Goal: Transaction & Acquisition: Book appointment/travel/reservation

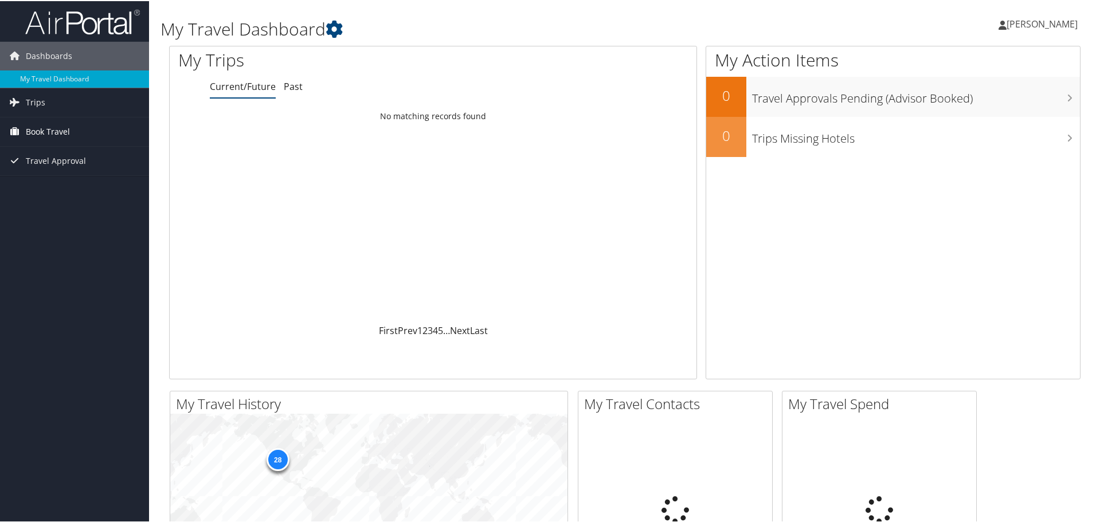
click at [53, 125] on span "Book Travel" at bounding box center [48, 130] width 44 height 29
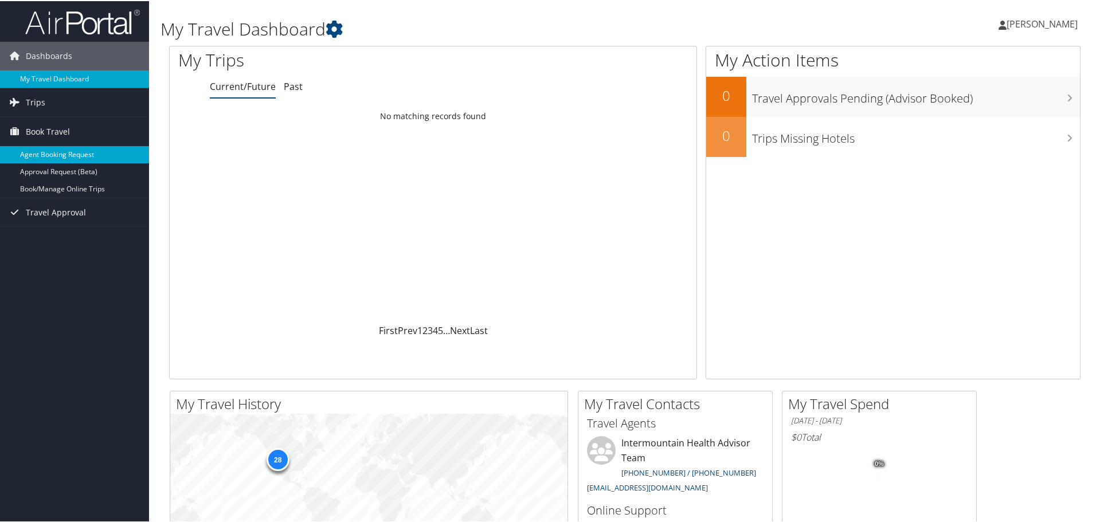
click at [58, 154] on link "Agent Booking Request" at bounding box center [74, 153] width 149 height 17
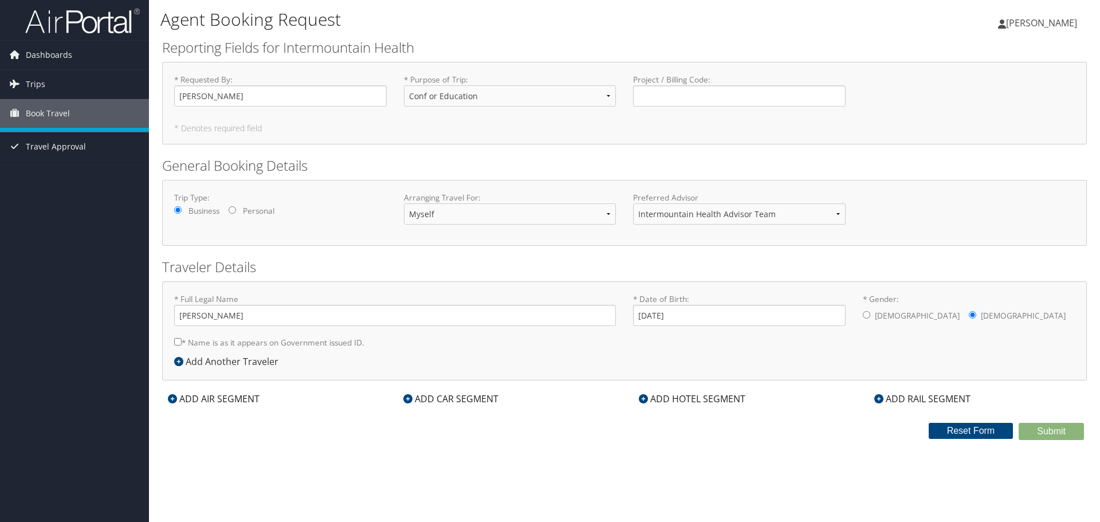
select select "Conf or Education"
click at [245, 397] on div "ADD AIR SEGMENT" at bounding box center [213, 399] width 103 height 14
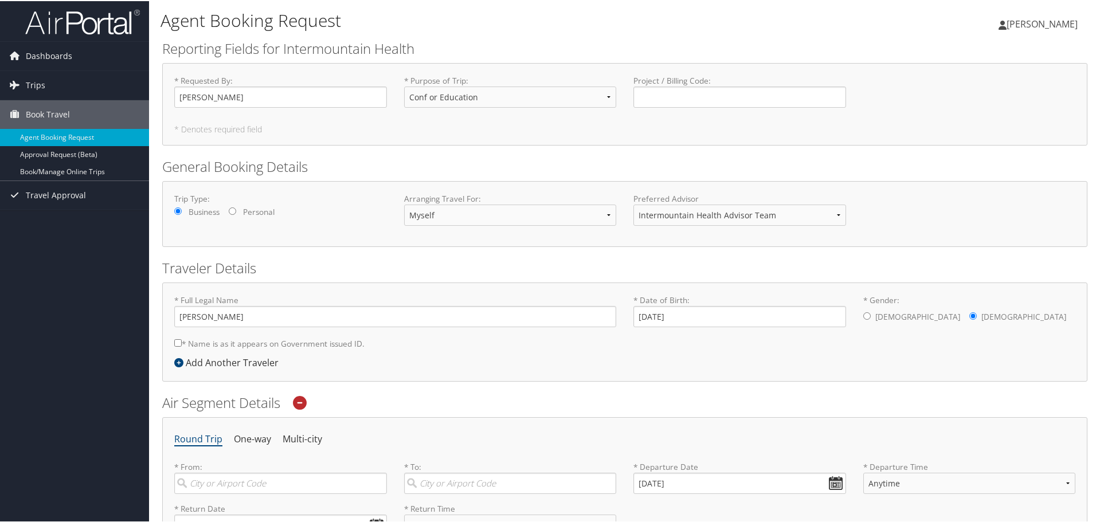
click at [246, 356] on div "Add Another Traveler" at bounding box center [229, 362] width 110 height 14
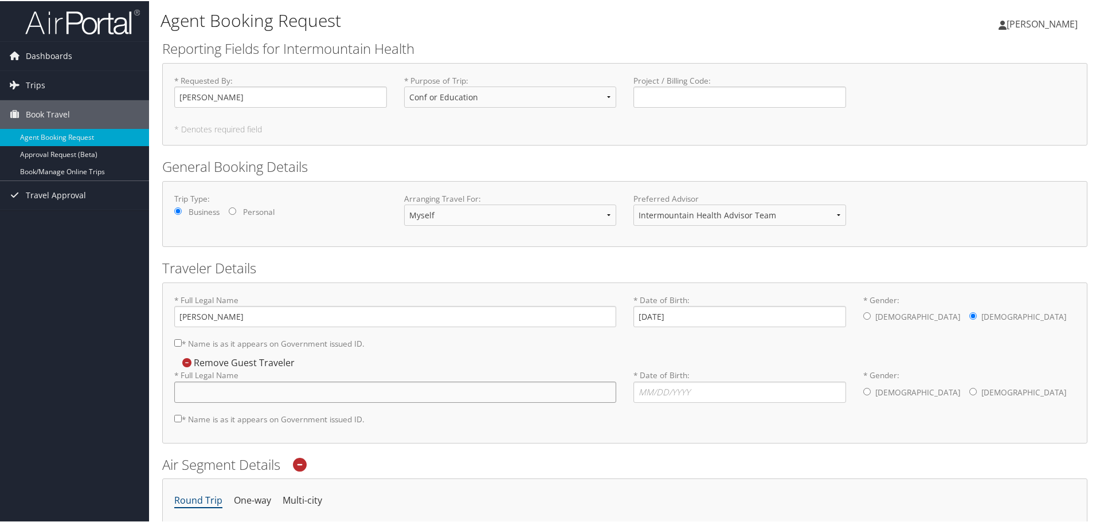
click at [256, 391] on input "* Full Legal Name" at bounding box center [395, 390] width 442 height 21
type input "[PERSON_NAME]"
click at [701, 388] on input "* Date of Birth: Invalid Date" at bounding box center [739, 390] width 213 height 21
type input "[DATE]"
click at [870, 390] on div "[DEMOGRAPHIC_DATA] [DEMOGRAPHIC_DATA]" at bounding box center [969, 391] width 213 height 23
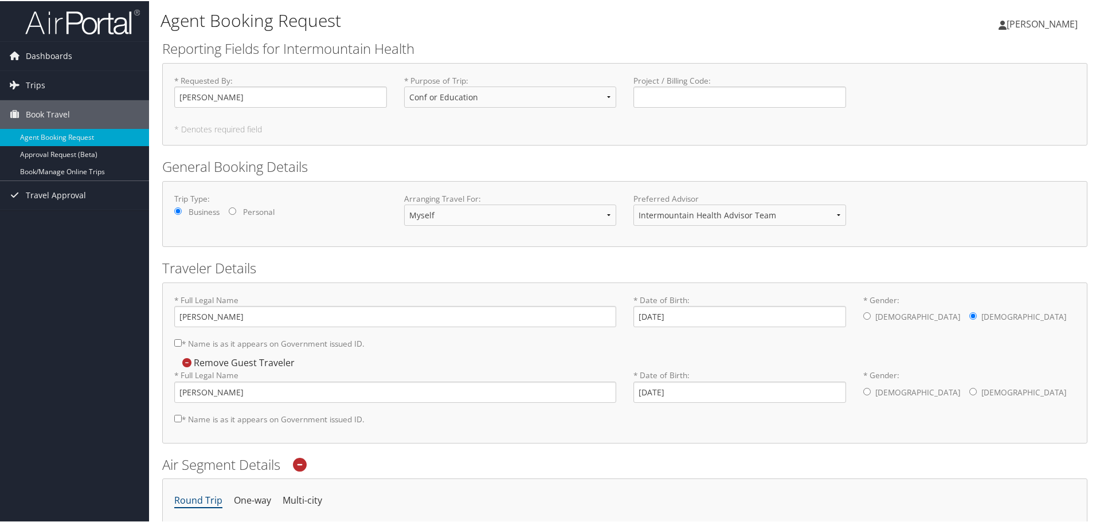
click at [865, 390] on input "* Gender: [DEMOGRAPHIC_DATA] [DEMOGRAPHIC_DATA]" at bounding box center [866, 390] width 7 height 7
radio input "true"
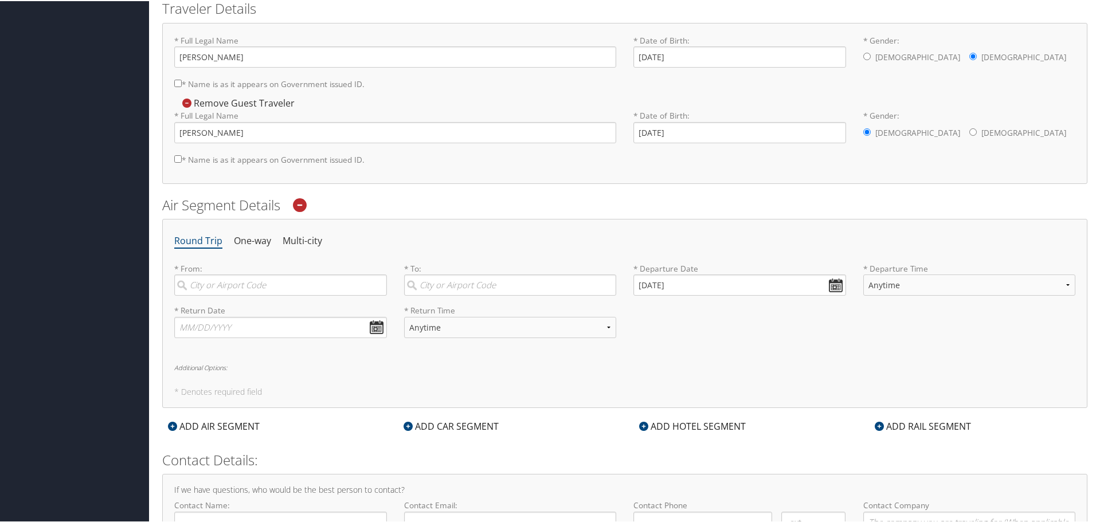
scroll to position [260, 0]
click at [293, 241] on li "Multi-city" at bounding box center [302, 239] width 40 height 21
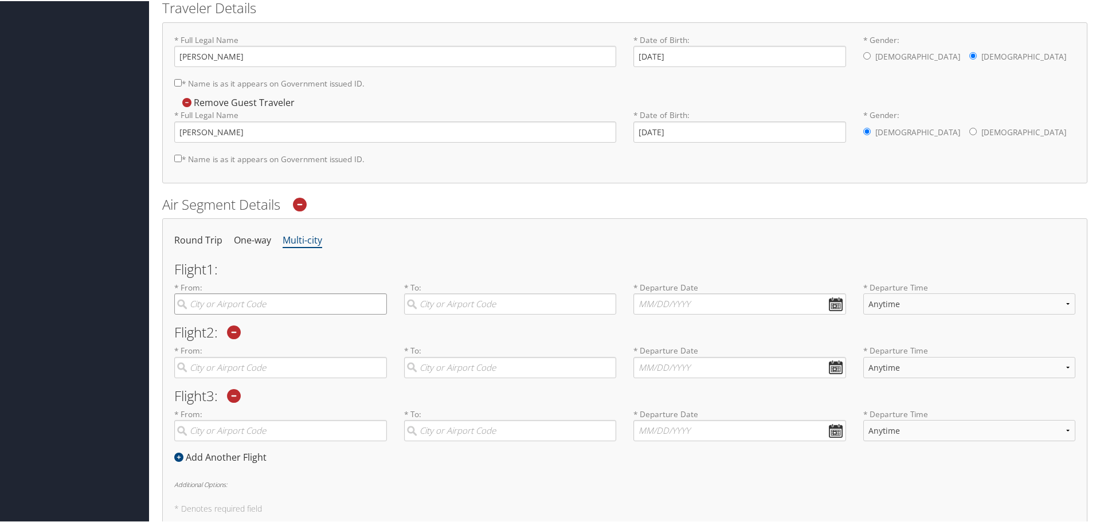
click at [247, 302] on input "search" at bounding box center [280, 302] width 213 height 21
click at [249, 323] on div "[GEOGRAPHIC_DATA] (SLC [US_STATE])" at bounding box center [281, 326] width 197 height 15
click at [249, 313] on input "SLC" at bounding box center [280, 302] width 213 height 21
type input "[GEOGRAPHIC_DATA] (SLC [US_STATE])"
click at [454, 302] on input "search" at bounding box center [510, 302] width 213 height 21
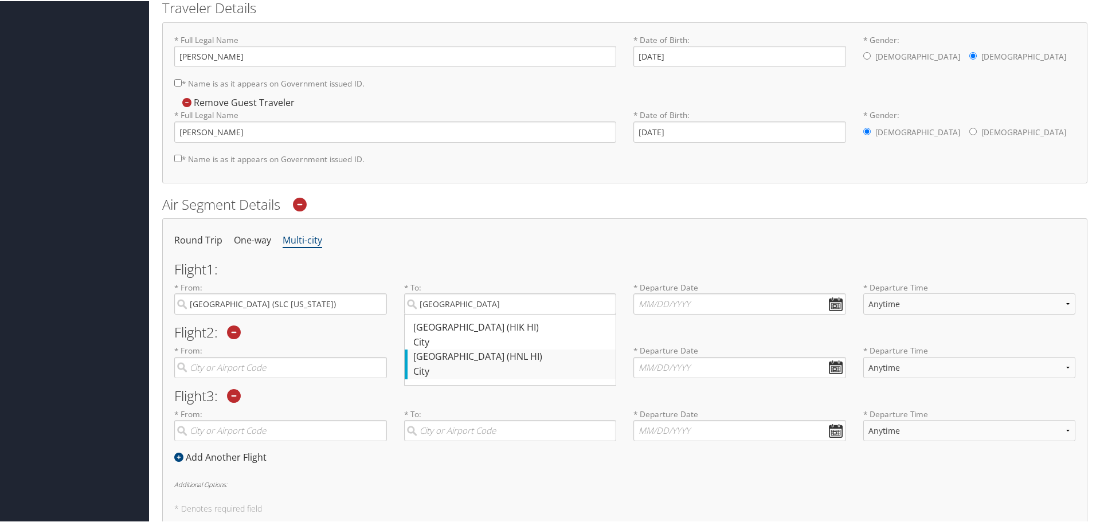
click at [513, 361] on div "[GEOGRAPHIC_DATA] (HNL HI)" at bounding box center [511, 355] width 197 height 15
click at [513, 313] on input "[GEOGRAPHIC_DATA]" at bounding box center [510, 302] width 213 height 21
type input "[GEOGRAPHIC_DATA] (HNL HI)"
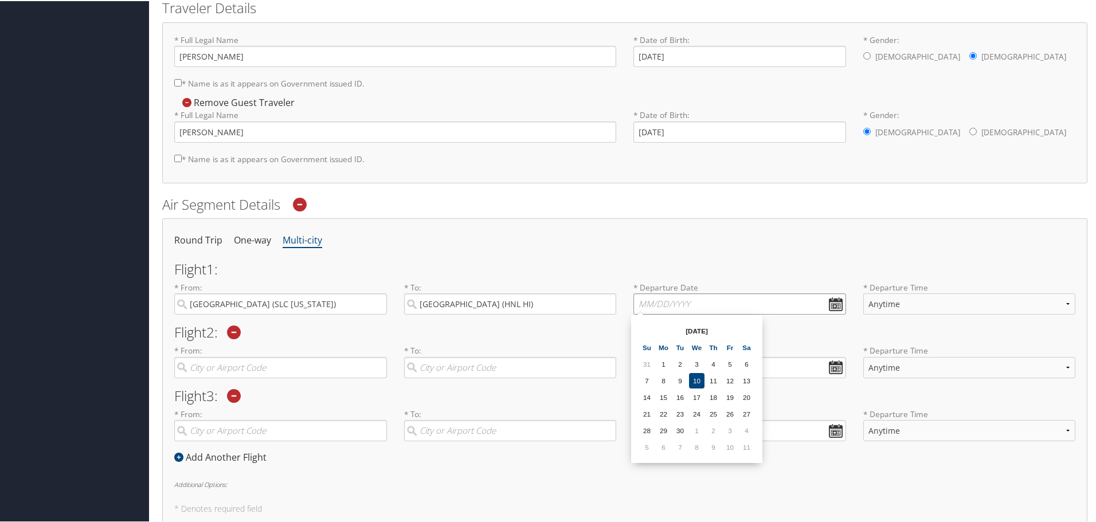
click at [702, 303] on input "text" at bounding box center [739, 302] width 213 height 21
click at [725, 329] on th "[DATE]" at bounding box center [696, 329] width 82 height 15
click at [743, 450] on td "11" at bounding box center [746, 445] width 15 height 15
click at [827, 308] on input "[DATE]" at bounding box center [739, 302] width 213 height 21
click at [688, 328] on th "[DATE]" at bounding box center [696, 329] width 82 height 15
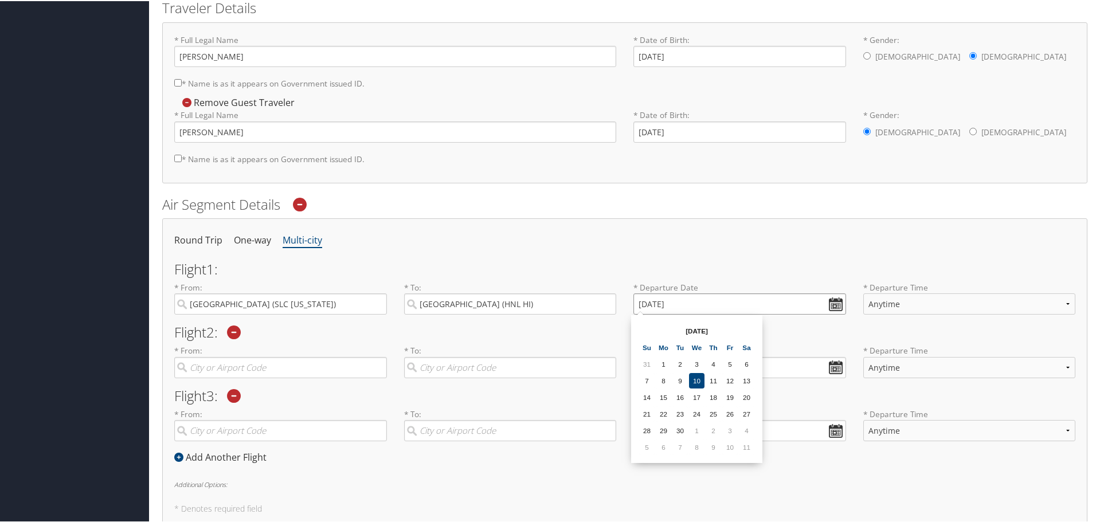
click at [650, 303] on input "[DATE]" at bounding box center [739, 302] width 213 height 21
drag, startPoint x: 646, startPoint y: 303, endPoint x: 622, endPoint y: 301, distance: 23.6
click at [625, 301] on div "* Departure Date [DATE] Dates must be valid" at bounding box center [740, 302] width 230 height 42
click at [834, 304] on input "Invalid date" at bounding box center [739, 302] width 213 height 21
click at [831, 305] on input "Invalid date" at bounding box center [739, 302] width 213 height 21
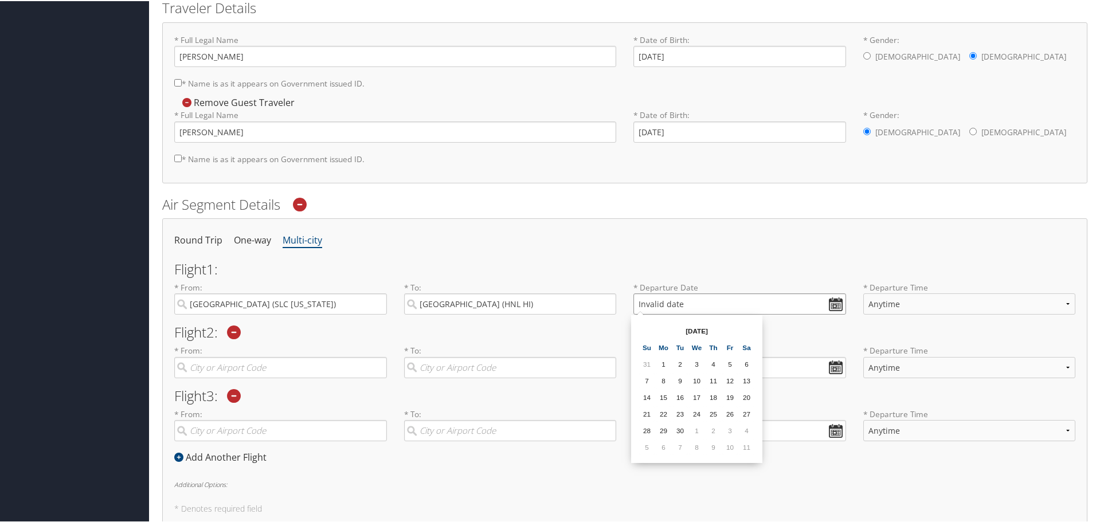
click at [831, 305] on input "Invalid date" at bounding box center [739, 302] width 213 height 21
click at [690, 326] on th "[DATE]" at bounding box center [696, 329] width 82 height 15
click at [701, 331] on th "[DATE]" at bounding box center [696, 329] width 82 height 15
click at [745, 444] on td "11" at bounding box center [746, 445] width 15 height 15
click at [835, 304] on input "[DATE]" at bounding box center [739, 302] width 213 height 21
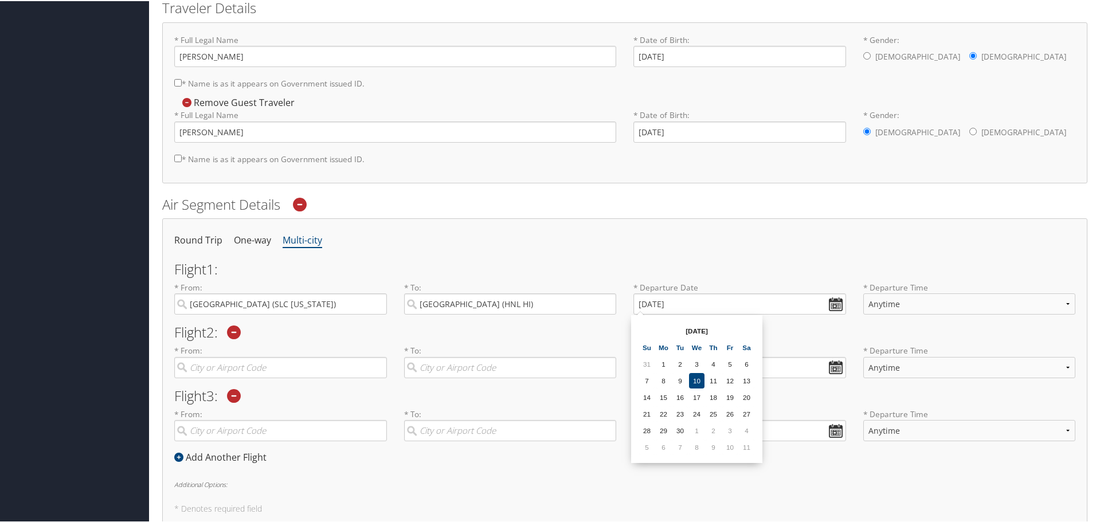
click at [698, 325] on th "[DATE]" at bounding box center [696, 329] width 82 height 15
click at [916, 307] on select "Anytime Early Morning (5AM-7AM) Morning (7AM-12PM) Afternoon (12PM-5PM) Evening…" at bounding box center [969, 302] width 213 height 21
click at [783, 303] on input "[DATE]" at bounding box center [739, 302] width 213 height 21
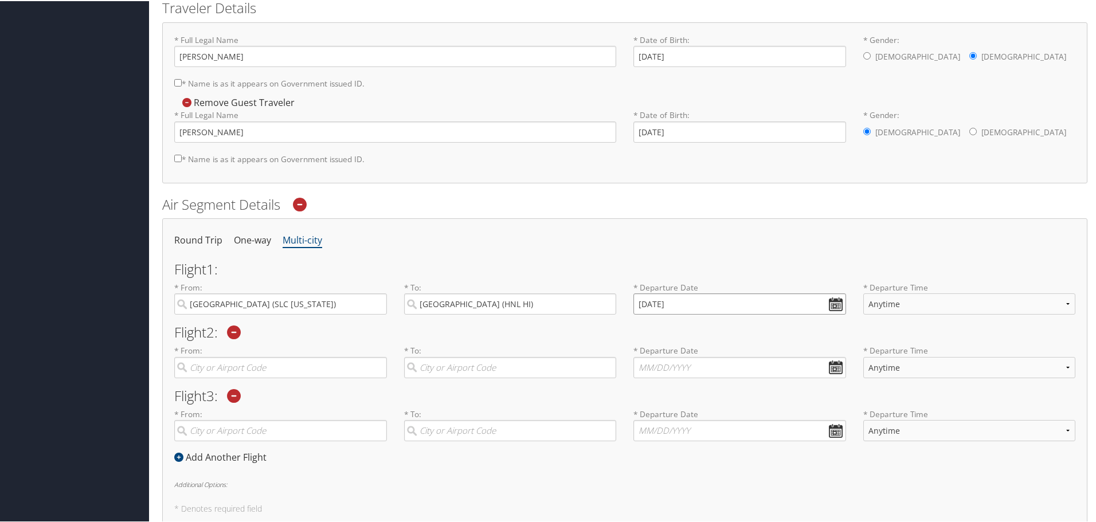
drag, startPoint x: 783, startPoint y: 303, endPoint x: 613, endPoint y: 290, distance: 170.6
click at [613, 290] on div "* From: [GEOGRAPHIC_DATA] (SLC [US_STATE]) Required * To: [GEOGRAPHIC_DATA] (HN…" at bounding box center [625, 302] width 918 height 42
drag, startPoint x: 698, startPoint y: 302, endPoint x: 620, endPoint y: 292, distance: 79.2
click at [620, 292] on div "* From: [GEOGRAPHIC_DATA] (SLC [US_STATE]) Required * To: [GEOGRAPHIC_DATA] (HN…" at bounding box center [625, 302] width 918 height 42
click at [661, 301] on input "Invalid date" at bounding box center [739, 302] width 213 height 21
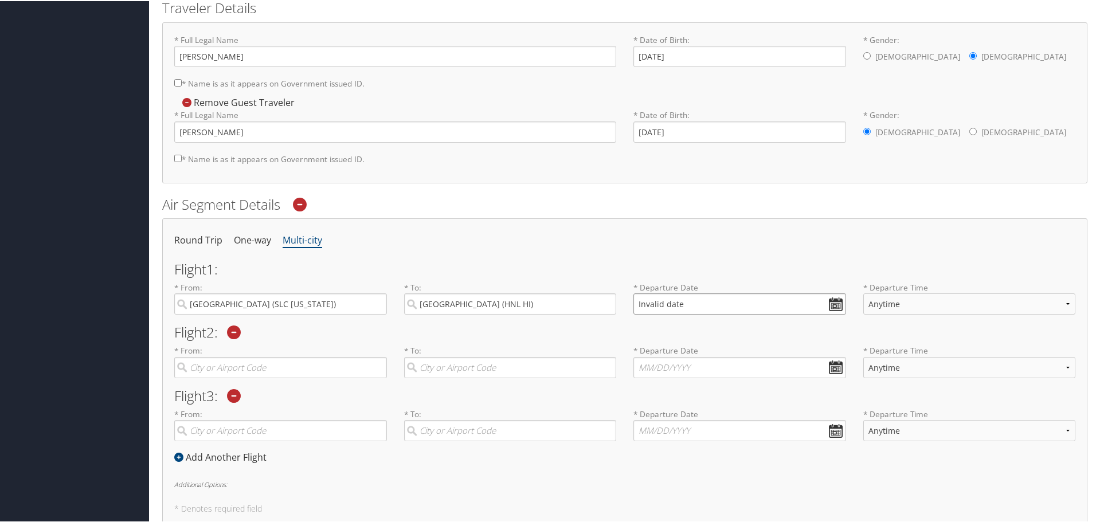
click at [661, 301] on input "Invalid date" at bounding box center [739, 302] width 213 height 21
type input "01/01/20011"
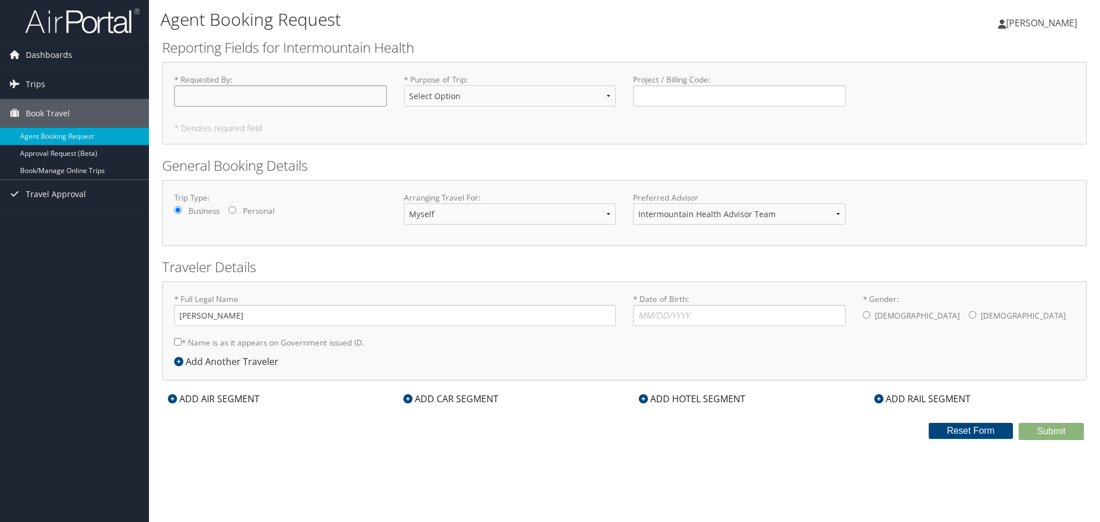
click at [260, 100] on input "* Requested By : Required" at bounding box center [280, 95] width 213 height 21
type input "[PERSON_NAME]"
click at [524, 90] on select "Select Option 3rd Party Reimbursable Business CME Conf or Education Groups Pers…" at bounding box center [510, 95] width 213 height 21
select select "Conf or Education"
click at [404, 85] on select "Select Option 3rd Party Reimbursable Business CME Conf or Education Groups Pers…" at bounding box center [510, 95] width 213 height 21
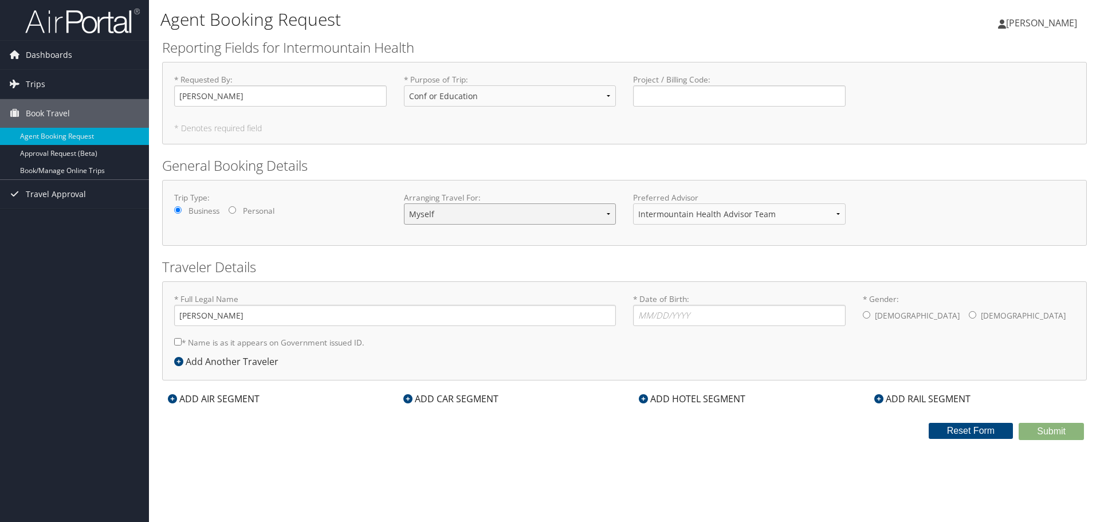
click at [452, 220] on select "Myself Another Traveler Guest Traveler" at bounding box center [510, 213] width 213 height 21
click at [249, 399] on div "ADD AIR SEGMENT" at bounding box center [213, 399] width 103 height 14
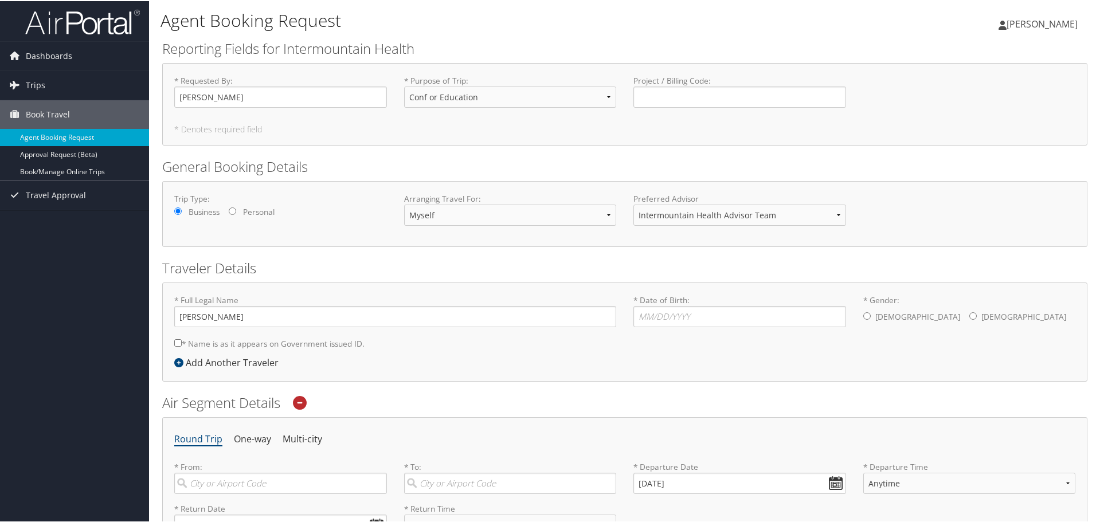
click at [969, 318] on input "* Gender: [DEMOGRAPHIC_DATA] [DEMOGRAPHIC_DATA]" at bounding box center [972, 314] width 7 height 7
radio input "true"
click at [762, 324] on input "* Date of Birth: Invalid Date" at bounding box center [739, 315] width 213 height 21
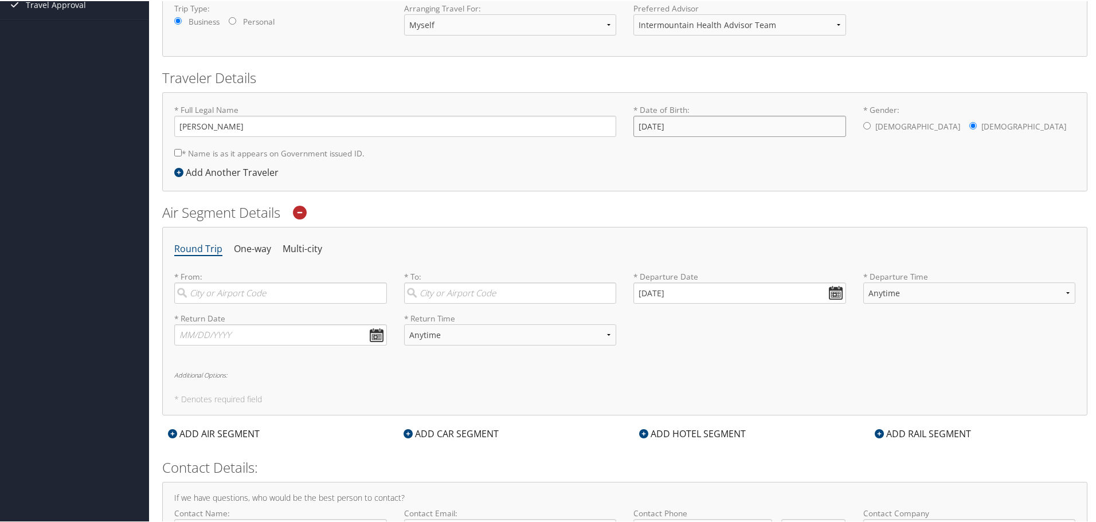
scroll to position [218, 0]
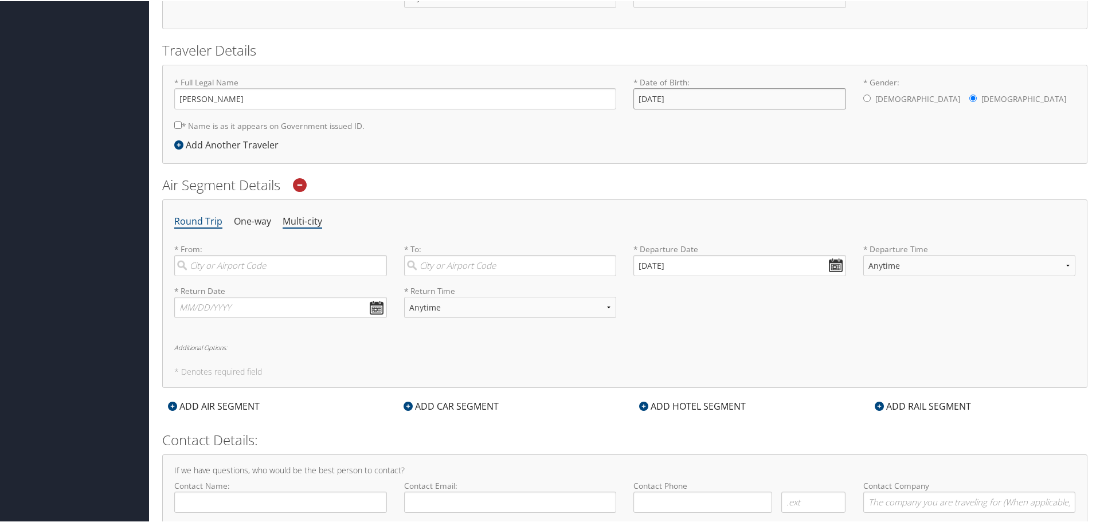
type input "[DATE]"
click at [293, 221] on li "Multi-city" at bounding box center [302, 220] width 40 height 21
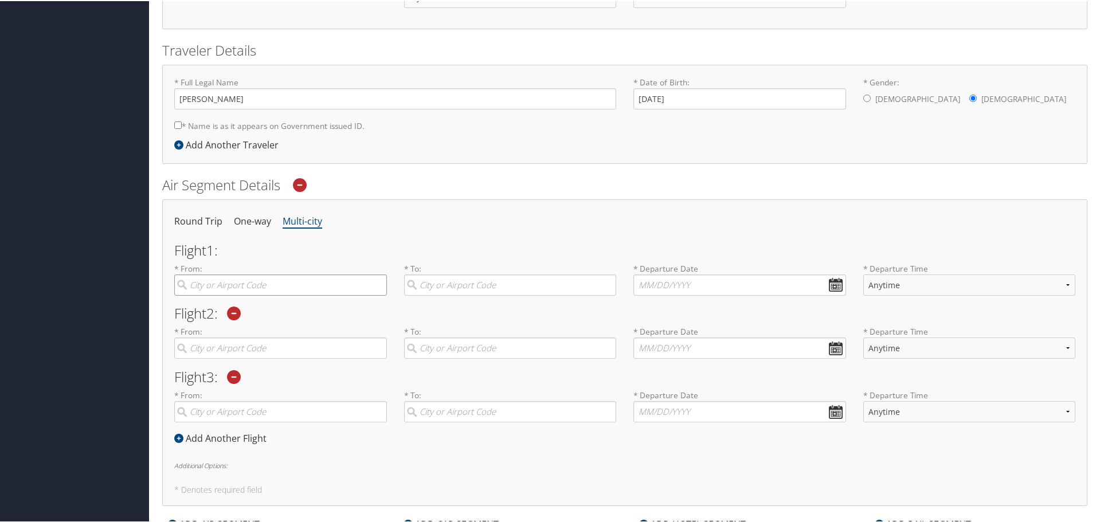
click at [245, 288] on input "search" at bounding box center [280, 283] width 213 height 21
click at [278, 316] on div "City" at bounding box center [281, 322] width 197 height 15
click at [278, 295] on input "SLC" at bounding box center [280, 283] width 213 height 21
type input "[GEOGRAPHIC_DATA] (SLC [US_STATE])"
click at [443, 281] on input "search" at bounding box center [510, 283] width 213 height 21
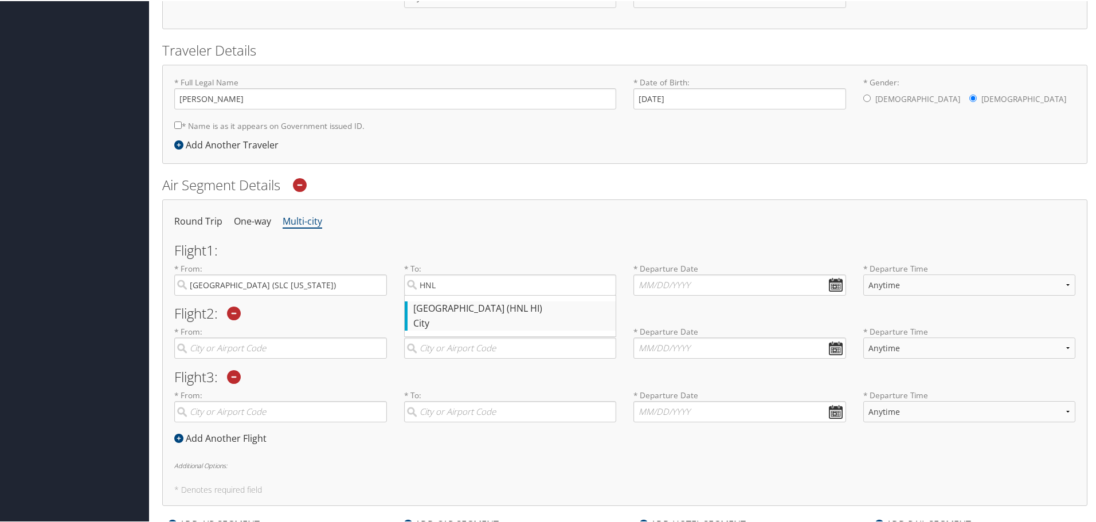
click at [450, 306] on div "[GEOGRAPHIC_DATA] (HNL HI)" at bounding box center [511, 307] width 197 height 15
click at [450, 295] on input "HNL" at bounding box center [510, 283] width 213 height 21
type input "[GEOGRAPHIC_DATA] (HNL HI)"
click at [639, 280] on input "text" at bounding box center [739, 283] width 213 height 21
click at [836, 285] on input "[DATE]" at bounding box center [739, 283] width 213 height 21
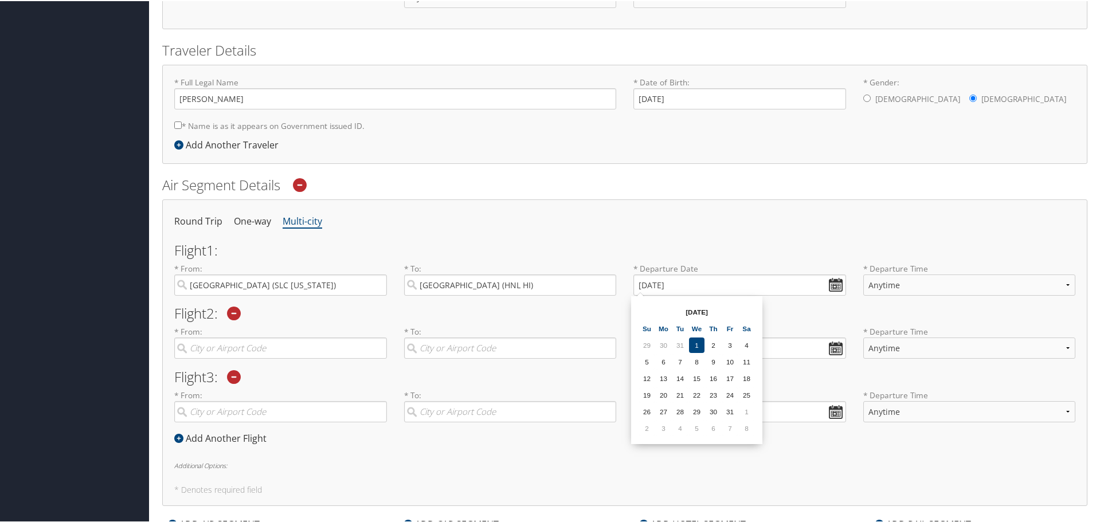
click at [703, 311] on th "[DATE]" at bounding box center [696, 310] width 82 height 15
click at [673, 280] on input "[DATE]" at bounding box center [739, 283] width 213 height 21
click at [795, 282] on input "[DATE]" at bounding box center [739, 283] width 213 height 21
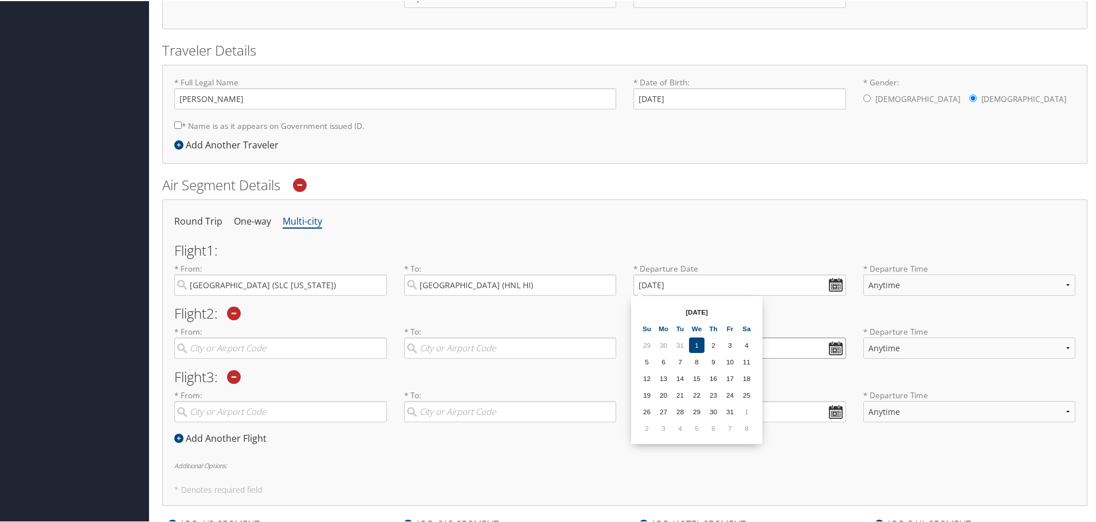
click at [824, 350] on input "text" at bounding box center [739, 346] width 213 height 21
click at [753, 284] on input "[DATE]" at bounding box center [739, 283] width 213 height 21
click at [553, 345] on input "search" at bounding box center [510, 346] width 213 height 21
click at [685, 286] on input "01/01/0202" at bounding box center [739, 283] width 213 height 21
click at [694, 317] on th "Jan 0202" at bounding box center [696, 310] width 82 height 15
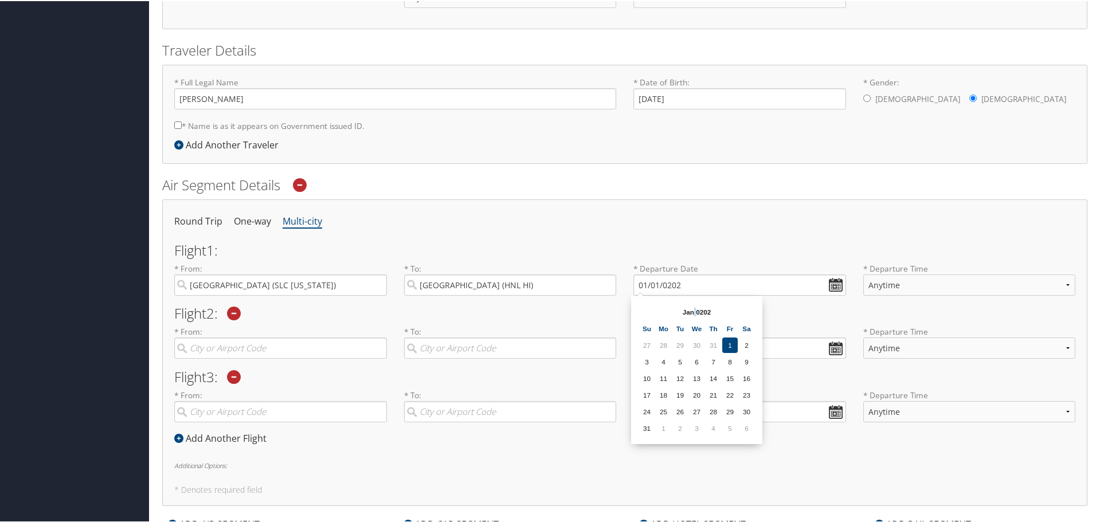
click at [694, 316] on th "Jan 0202" at bounding box center [696, 310] width 82 height 15
click at [653, 343] on table "Jan 0202 Su Mo Tu We Th Fr Sa 27 28 29 30 31 1 2 3 4 5 6 7 8 9 10 11 12 13 14 1…" at bounding box center [696, 369] width 117 height 134
click at [652, 343] on td "27" at bounding box center [646, 343] width 15 height 15
click at [652, 343] on input "text" at bounding box center [739, 346] width 213 height 21
click at [702, 288] on input "12/27/0201" at bounding box center [739, 283] width 213 height 21
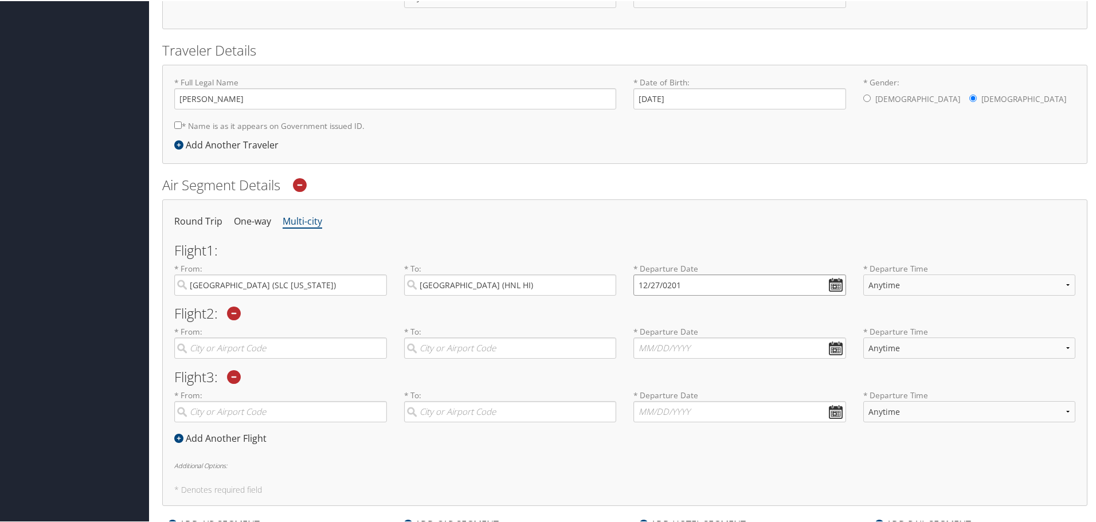
click at [702, 288] on input "12/27/0201" at bounding box center [739, 283] width 213 height 21
click at [832, 280] on input "Invalid date" at bounding box center [739, 283] width 213 height 21
click at [702, 313] on th "[DATE]" at bounding box center [696, 310] width 82 height 15
click at [743, 432] on td "11" at bounding box center [746, 426] width 15 height 15
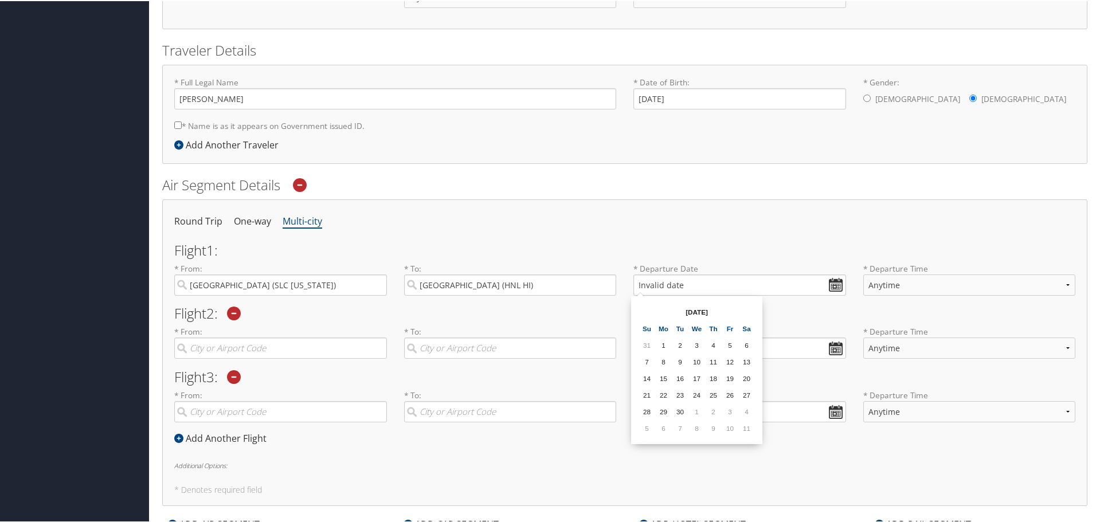
type input "[DATE]"
click at [282, 344] on input "search" at bounding box center [280, 346] width 213 height 21
click at [250, 377] on div "[GEOGRAPHIC_DATA] (HNL HI)" at bounding box center [281, 370] width 197 height 15
click at [250, 358] on input "HNL" at bounding box center [280, 346] width 213 height 21
type input "[GEOGRAPHIC_DATA] (HNL HI)"
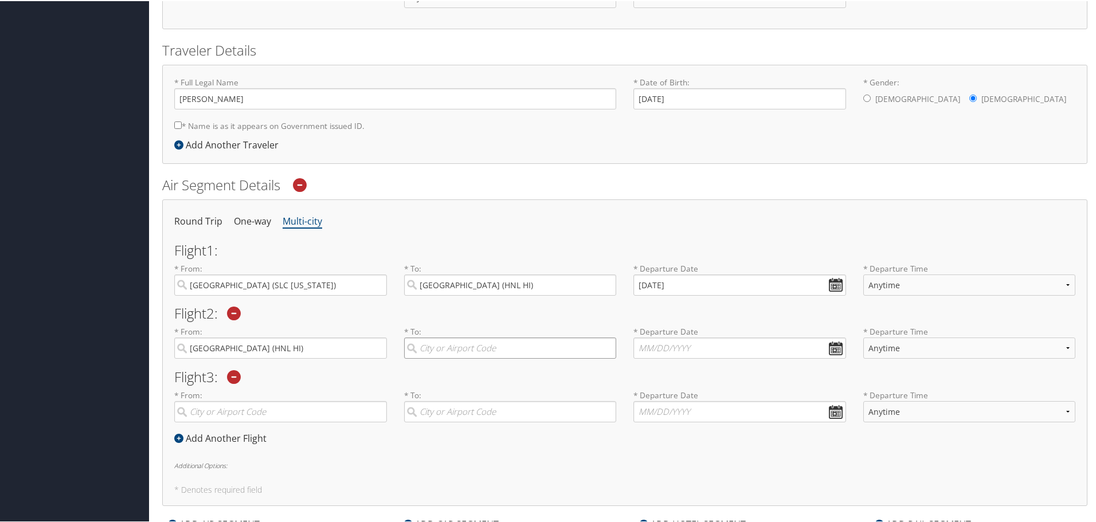
click at [438, 347] on input "search" at bounding box center [510, 346] width 213 height 21
click at [451, 373] on div "Maui (OGG HI)" at bounding box center [511, 370] width 197 height 15
click at [451, 358] on input "Maui" at bounding box center [510, 346] width 213 height 21
type input "Maui (OGG HI)"
click at [669, 341] on input "text" at bounding box center [739, 346] width 213 height 21
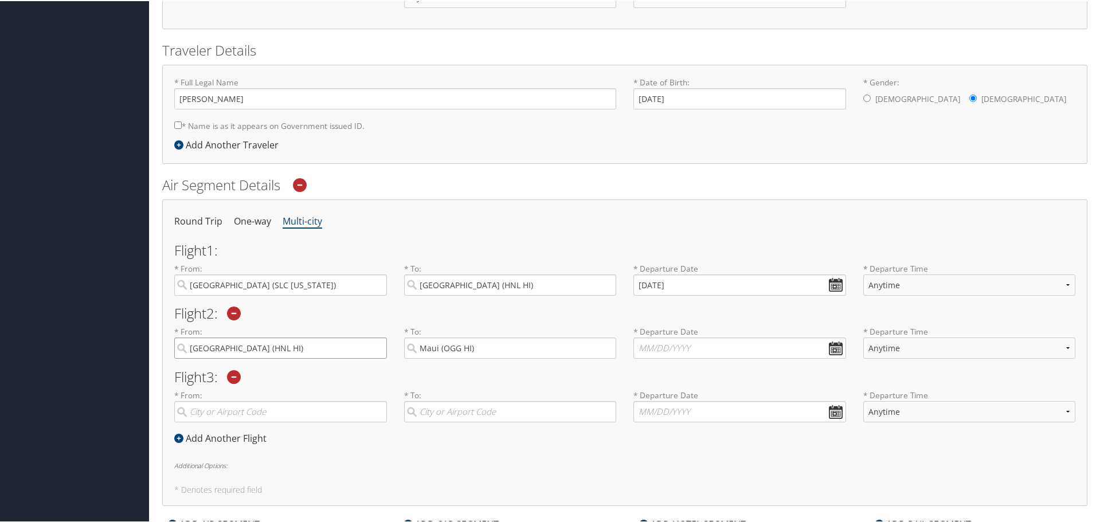
click at [281, 343] on input "[GEOGRAPHIC_DATA] (HNL HI)" at bounding box center [280, 346] width 213 height 21
click at [262, 376] on div "Maui (OGG HI)" at bounding box center [281, 370] width 197 height 15
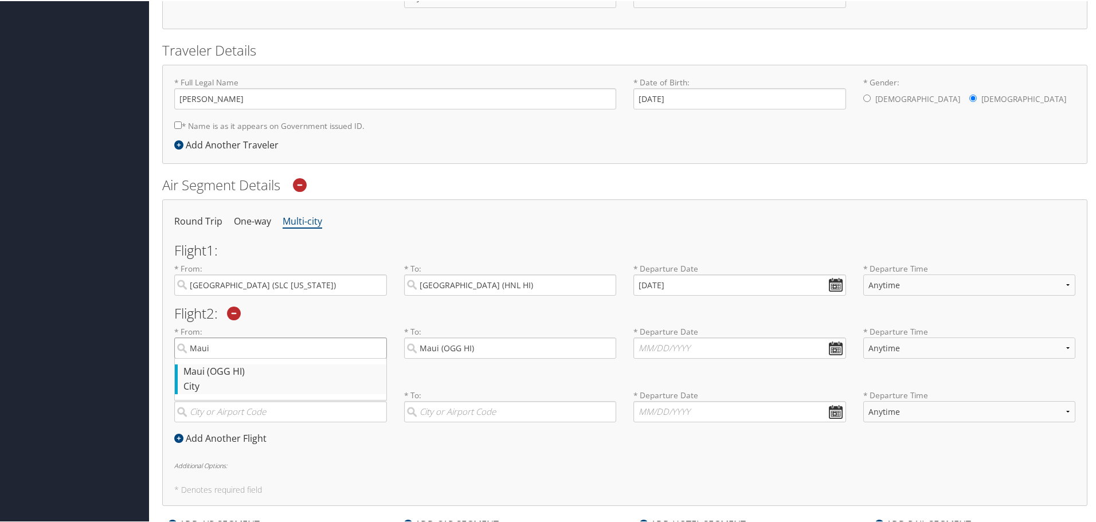
click at [262, 358] on input "Maui" at bounding box center [280, 346] width 213 height 21
type input "Maui (OGG HI)"
click at [454, 356] on input "Maui (OGG HI)" at bounding box center [510, 346] width 213 height 21
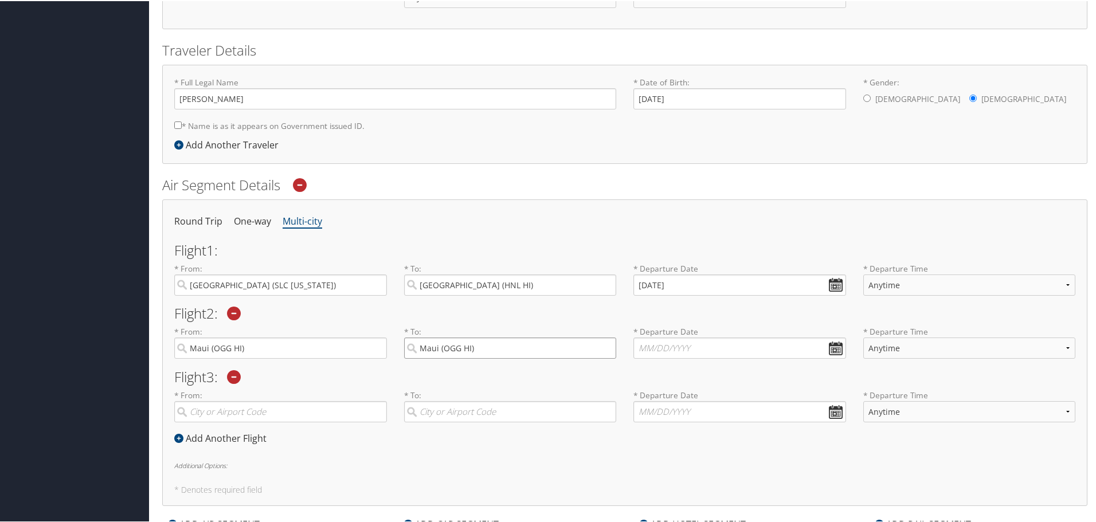
type input "L"
click at [459, 367] on div "[GEOGRAPHIC_DATA] (SLC [US_STATE])" at bounding box center [511, 370] width 197 height 15
click at [459, 358] on input "SLC" at bounding box center [510, 346] width 213 height 21
type input "[GEOGRAPHIC_DATA] (SLC [US_STATE])"
click at [666, 341] on input "text" at bounding box center [739, 346] width 213 height 21
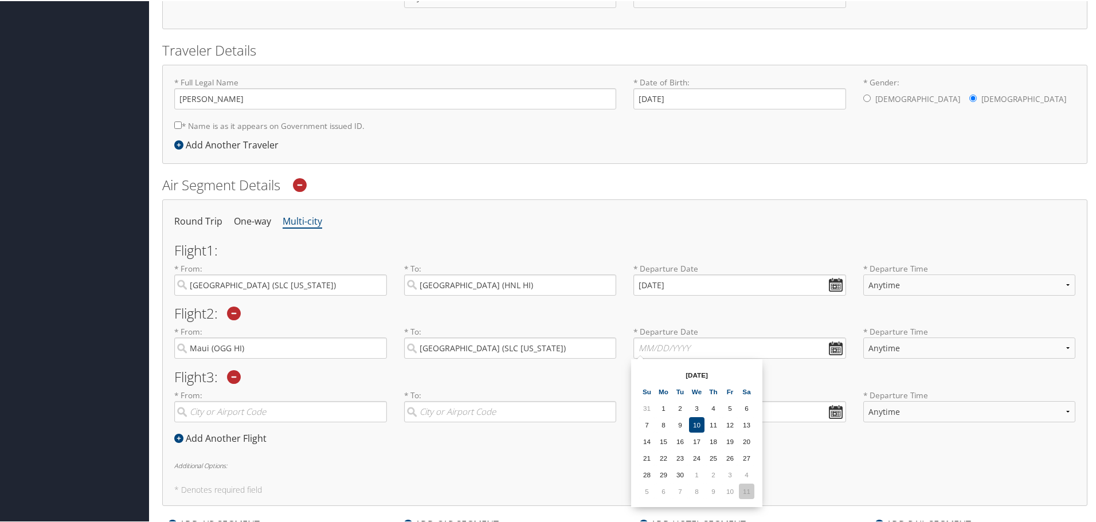
click at [739, 488] on table "Sep 2025 Su Mo Tu We Th Fr Sa 31 1 2 3 4 5 6 7 8 9 10 11 12 13 14 15 16 17 18 1…" at bounding box center [696, 432] width 117 height 134
click at [739, 488] on td "11" at bounding box center [746, 489] width 15 height 15
type input "[DATE]"
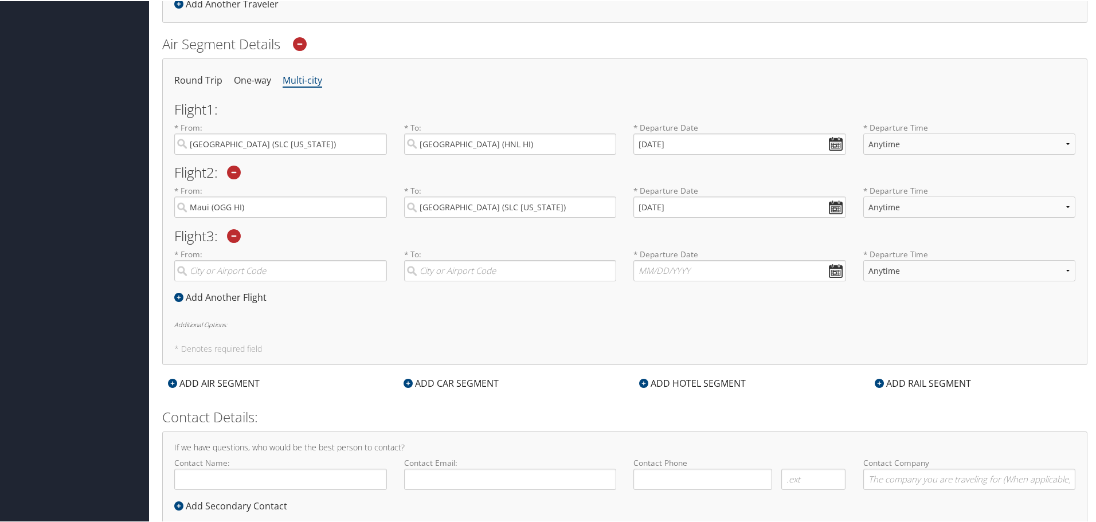
scroll to position [389, 0]
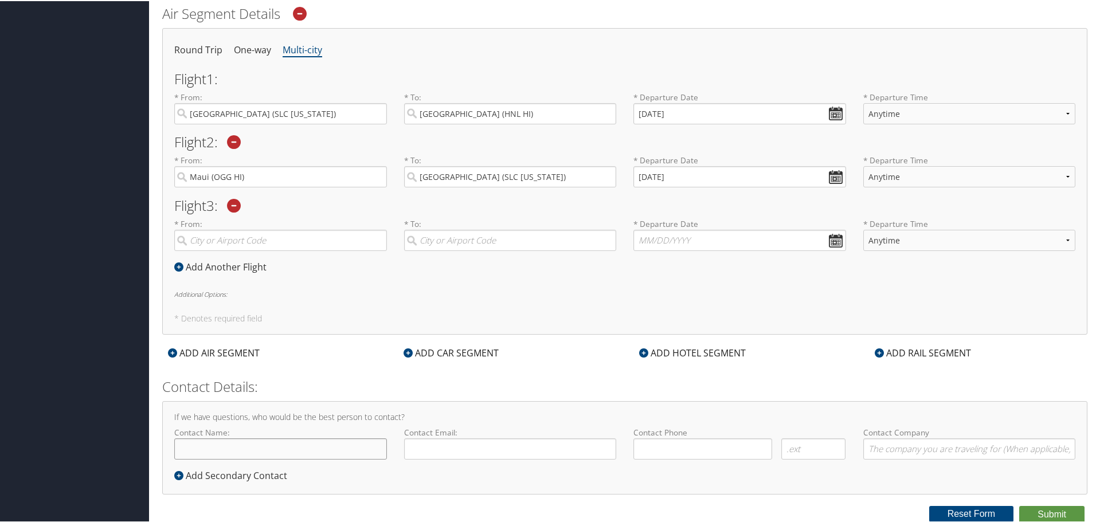
click at [320, 452] on input "Contact Name:" at bounding box center [280, 447] width 213 height 21
type input "[PERSON_NAME]"
type input "lisa.arnold@imail.org"
type input "(775) 220-6672"
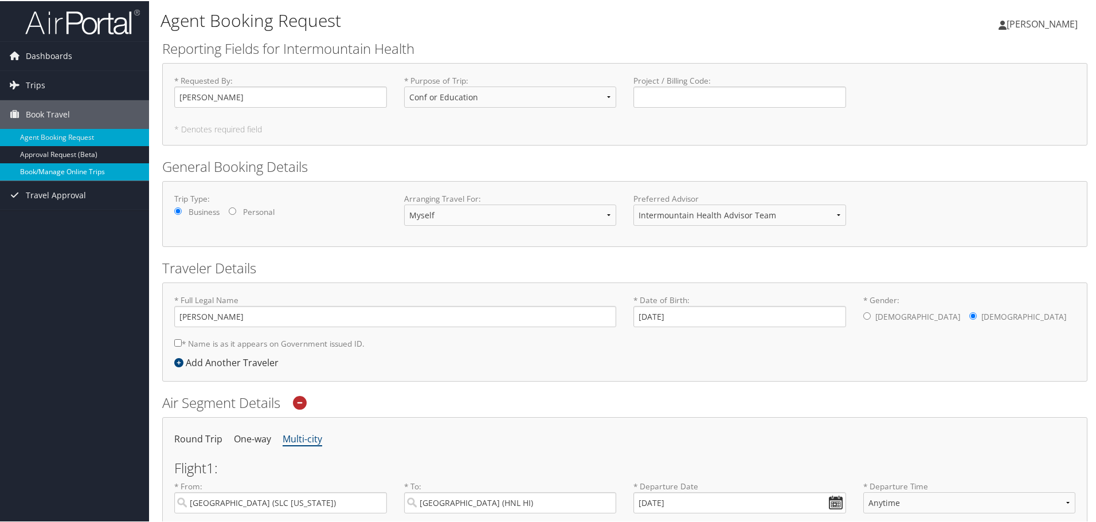
type input "Intermountain"
click at [93, 166] on link "Book/Manage Online Trips" at bounding box center [74, 170] width 149 height 17
click at [106, 163] on link "Book/Manage Online Trips" at bounding box center [74, 170] width 149 height 17
